Goal: Information Seeking & Learning: Learn about a topic

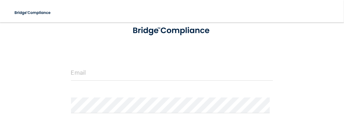
scroll to position [45, 0]
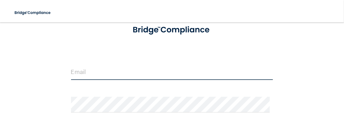
click at [156, 74] on input "email" at bounding box center [172, 72] width 202 height 16
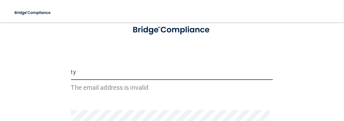
type input "[EMAIL_ADDRESS][DOMAIN_NAME]"
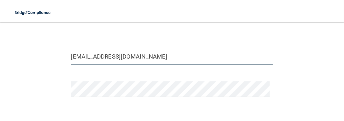
scroll to position [60, 0]
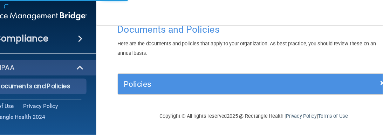
scroll to position [18, 0]
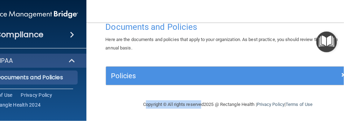
drag, startPoint x: 194, startPoint y: 119, endPoint x: 114, endPoint y: 114, distance: 80.1
click at [114, 114] on main "Documents and Policies Here are the documents and policies that apply to your o…" at bounding box center [229, 71] width 284 height 98
click at [37, 63] on div "HIPAA" at bounding box center [21, 60] width 87 height 8
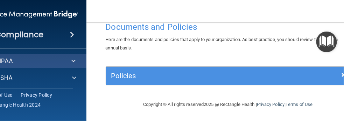
drag, startPoint x: 187, startPoint y: 4, endPoint x: 193, endPoint y: 3, distance: 6.3
click at [193, 3] on nav "Toggle navigation Tymeka Cotto tymeka_bianca@hotmail.com Manage My Enterprise E…" at bounding box center [229, 11] width 284 height 22
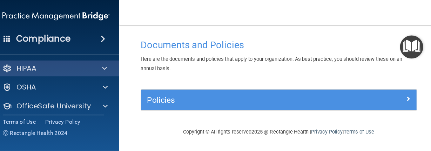
scroll to position [0, 0]
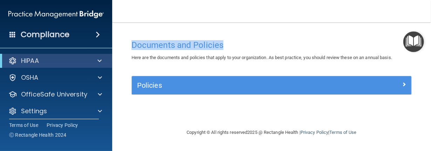
drag, startPoint x: 203, startPoint y: 0, endPoint x: 261, endPoint y: 22, distance: 62.1
click at [261, 22] on div "Toggle navigation Tymeka Cotto tymeka_bianca@hotmail.com Manage My Enterprise E…" at bounding box center [271, 75] width 318 height 151
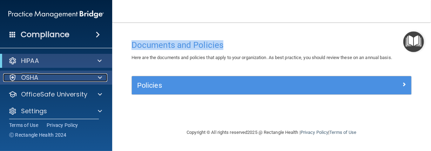
click at [14, 74] on div at bounding box center [12, 78] width 8 height 8
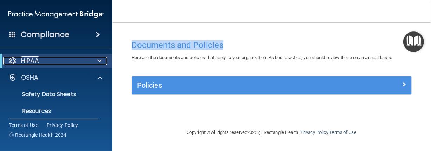
click at [97, 60] on span at bounding box center [99, 61] width 4 height 8
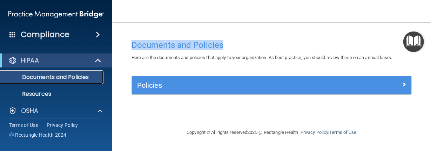
click at [56, 80] on p "Documents and Policies" at bounding box center [53, 77] width 96 height 7
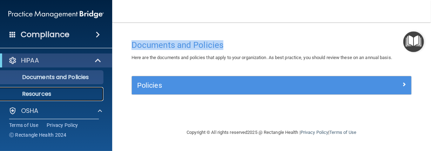
click at [50, 92] on p "Resources" at bounding box center [53, 94] width 96 height 7
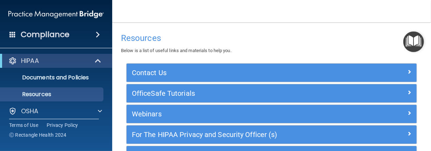
click at [47, 31] on h4 "Compliance" at bounding box center [45, 35] width 49 height 10
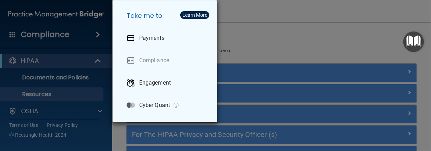
click at [47, 31] on div "Take me to: Payments Compliance Engagement Cyber Quant" at bounding box center [215, 75] width 431 height 151
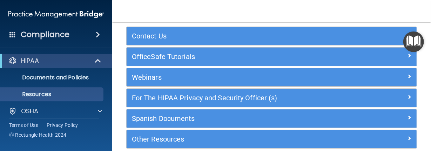
scroll to position [40, 0]
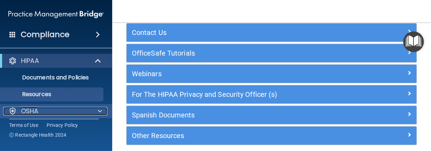
click at [98, 111] on span at bounding box center [100, 111] width 4 height 8
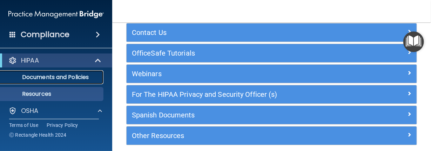
click at [51, 76] on p "Documents and Policies" at bounding box center [53, 77] width 96 height 7
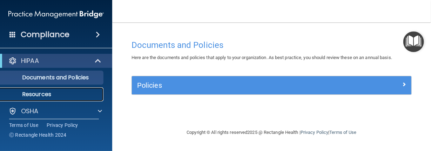
click at [47, 93] on p "Resources" at bounding box center [53, 94] width 96 height 7
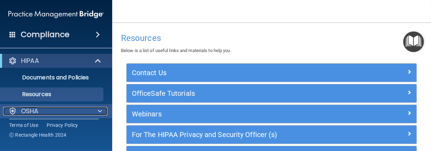
click at [101, 111] on span at bounding box center [100, 111] width 4 height 8
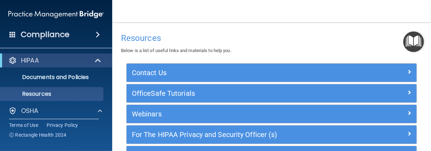
click at [10, 35] on span at bounding box center [12, 34] width 6 height 6
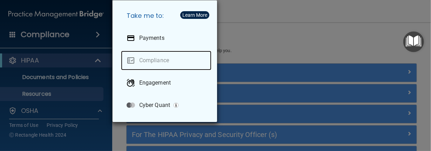
click at [150, 61] on link "Compliance" at bounding box center [166, 61] width 90 height 20
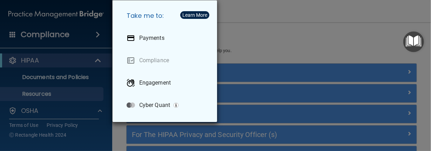
click at [286, 25] on div "Take me to: Payments Compliance Engagement Cyber Quant" at bounding box center [215, 75] width 431 height 151
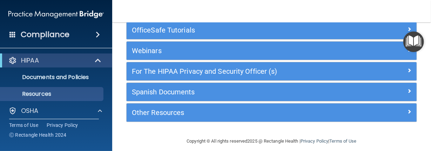
scroll to position [70, 0]
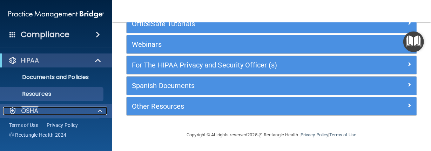
click at [101, 111] on span at bounding box center [100, 111] width 4 height 8
click at [98, 110] on span at bounding box center [100, 111] width 4 height 8
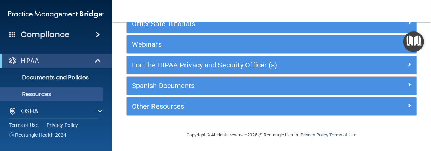
click at [96, 36] on span at bounding box center [98, 34] width 4 height 8
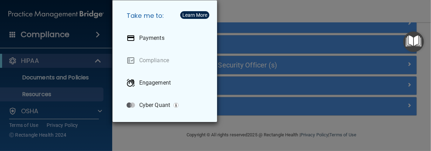
click at [96, 36] on div "Take me to: Payments Compliance Engagement Cyber Quant" at bounding box center [215, 75] width 431 height 151
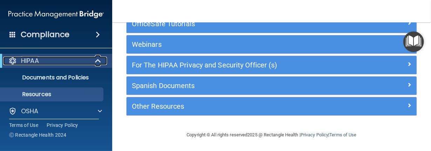
click at [96, 63] on span at bounding box center [99, 61] width 6 height 8
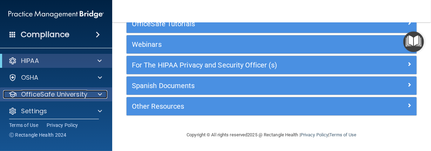
click at [82, 92] on p "OfficeSafe University" at bounding box center [54, 94] width 66 height 8
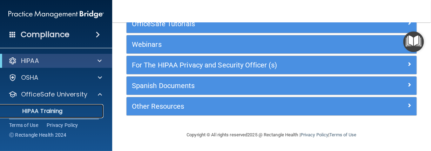
click at [56, 109] on p "HIPAA Training" at bounding box center [34, 111] width 58 height 7
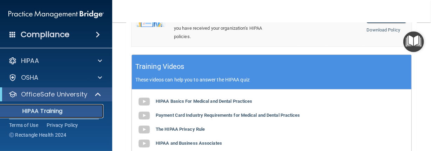
scroll to position [307, 0]
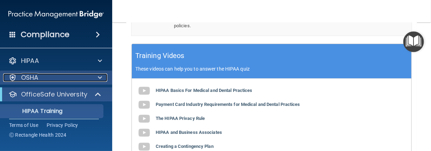
click at [31, 74] on p "OSHA" at bounding box center [30, 78] width 18 height 8
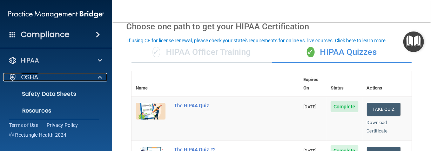
scroll to position [12, 0]
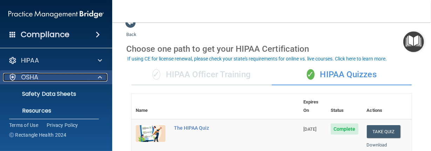
click at [26, 81] on p "OSHA" at bounding box center [30, 77] width 18 height 8
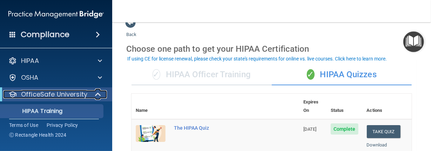
click at [87, 97] on div "OfficeSafe University" at bounding box center [46, 94] width 87 height 8
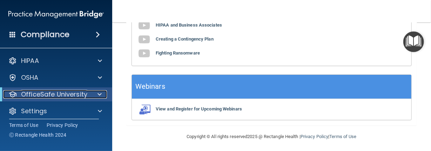
scroll to position [420, 0]
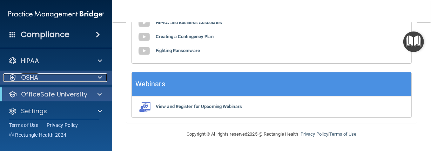
click at [35, 77] on p "OSHA" at bounding box center [30, 78] width 18 height 8
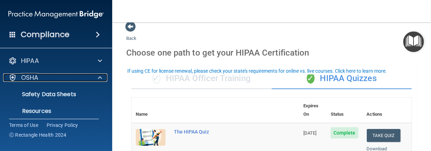
scroll to position [0, 0]
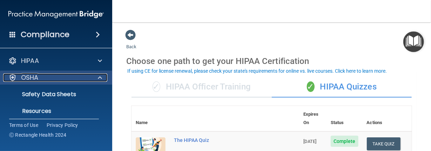
click at [38, 77] on p "OSHA" at bounding box center [30, 78] width 18 height 8
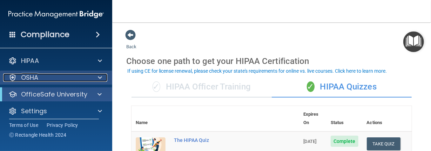
click at [38, 77] on p "OSHA" at bounding box center [30, 78] width 18 height 8
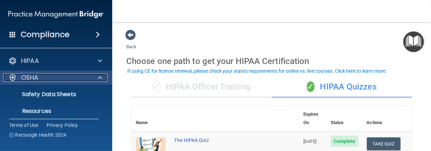
click at [38, 77] on p "OSHA" at bounding box center [30, 78] width 18 height 8
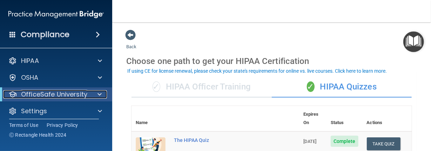
click at [50, 93] on p "OfficeSafe University" at bounding box center [54, 94] width 66 height 8
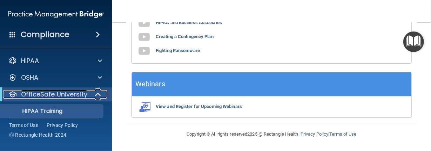
scroll to position [420, 0]
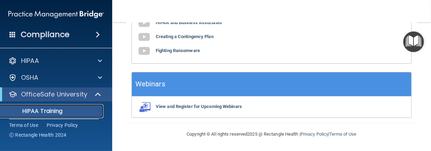
click at [28, 111] on p "HIPAA Training" at bounding box center [34, 111] width 58 height 7
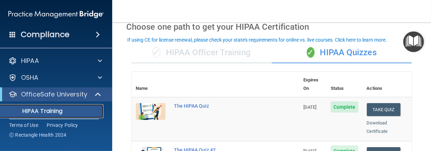
scroll to position [25, 0]
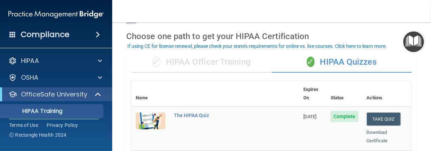
click at [181, 67] on div "✓ HIPAA Officer Training" at bounding box center [201, 62] width 140 height 21
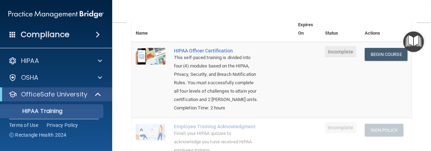
scroll to position [83, 0]
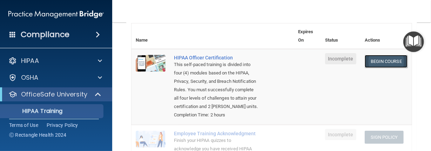
click at [344, 59] on link "Begin Course" at bounding box center [385, 61] width 43 height 13
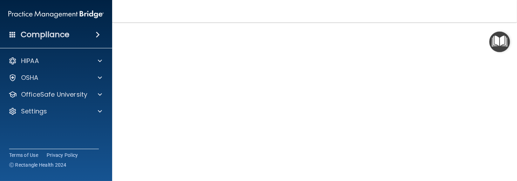
scroll to position [47, 0]
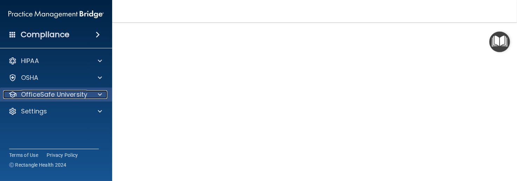
click at [97, 95] on div at bounding box center [99, 94] width 18 height 8
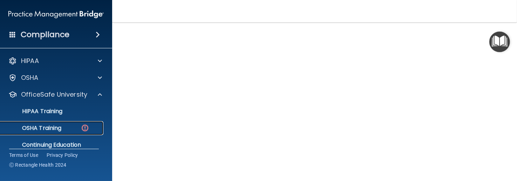
click at [79, 125] on div "OSHA Training" at bounding box center [53, 128] width 96 height 7
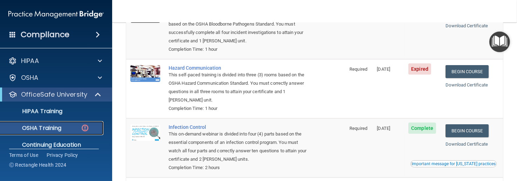
scroll to position [97, 0]
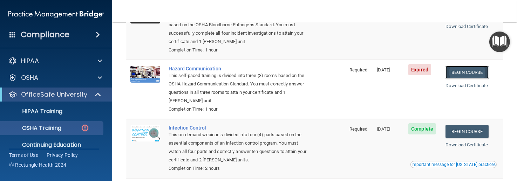
click at [430, 72] on link "Begin Course" at bounding box center [466, 72] width 43 height 13
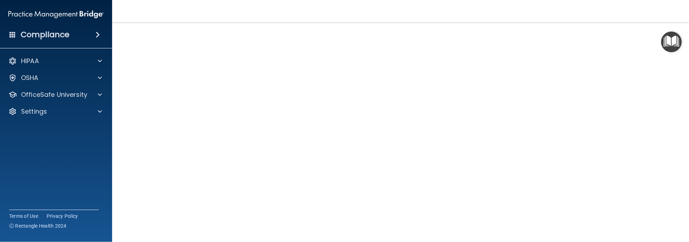
scroll to position [21, 0]
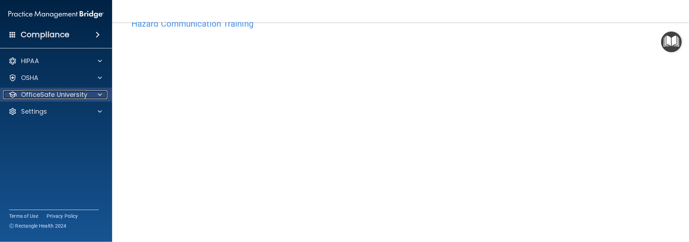
click at [98, 92] on span at bounding box center [100, 94] width 4 height 8
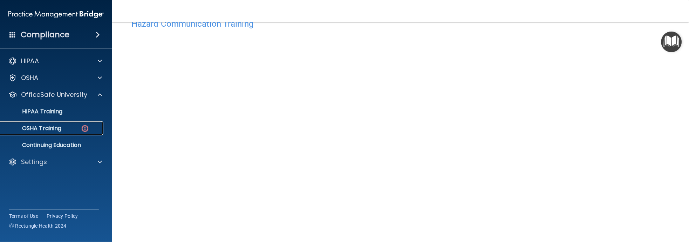
click at [81, 126] on img at bounding box center [85, 128] width 9 height 9
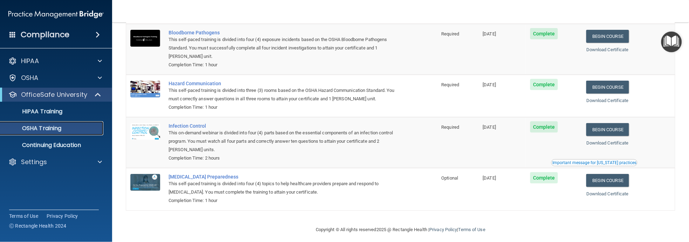
scroll to position [59, 0]
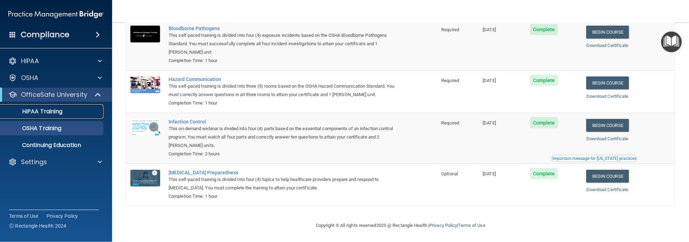
click at [48, 109] on p "HIPAA Training" at bounding box center [34, 111] width 58 height 7
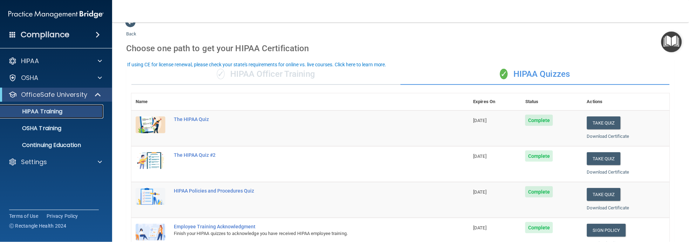
scroll to position [2, 0]
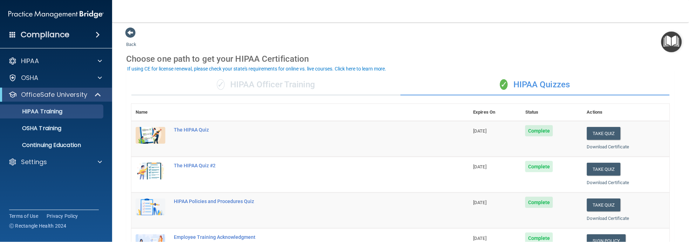
click at [249, 80] on div "✓ HIPAA Officer Training" at bounding box center [265, 84] width 269 height 21
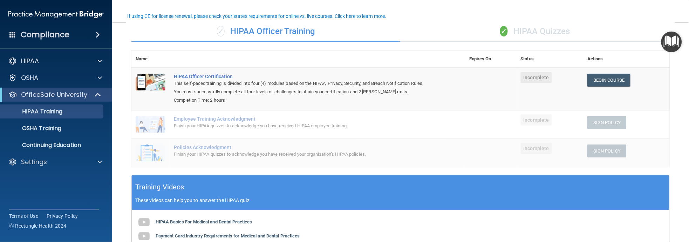
scroll to position [54, 0]
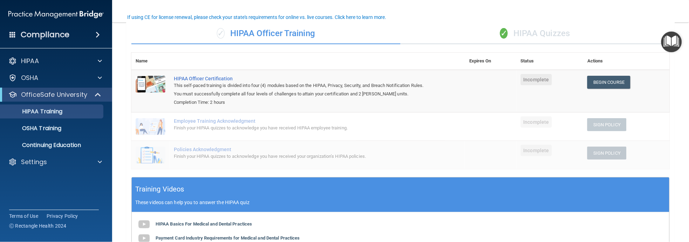
click at [516, 79] on span "Incomplete" at bounding box center [536, 79] width 31 height 11
click at [516, 79] on link "Begin Course" at bounding box center [608, 82] width 43 height 13
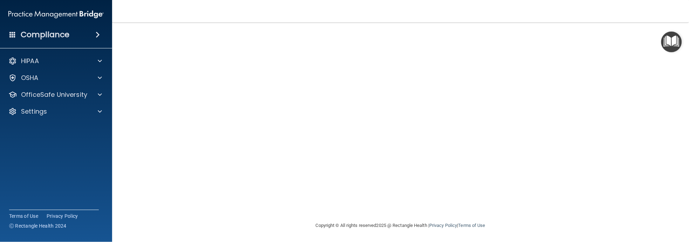
scroll to position [16, 0]
